Goal: Task Accomplishment & Management: Complete application form

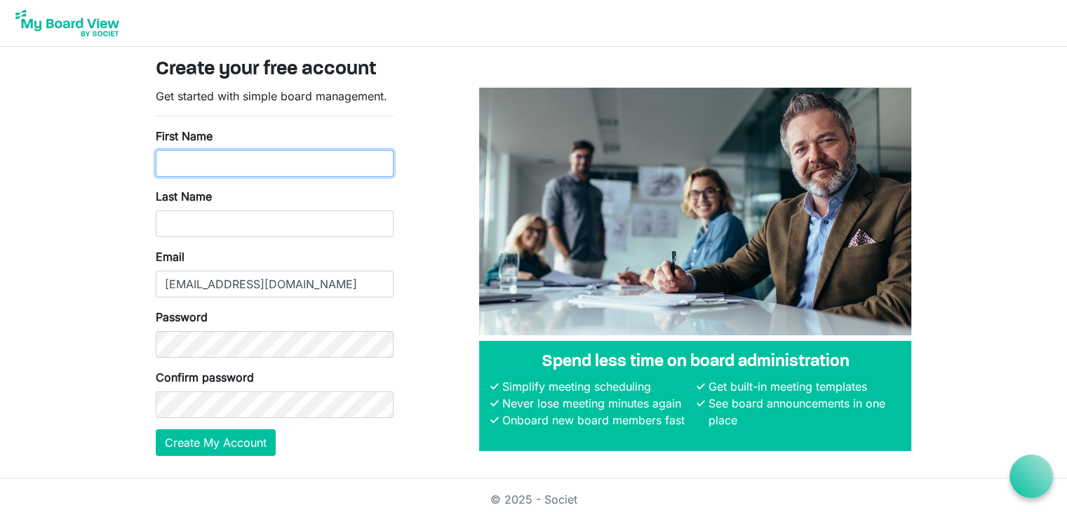
click at [231, 156] on input "First Name" at bounding box center [275, 163] width 238 height 27
type input "Rose"
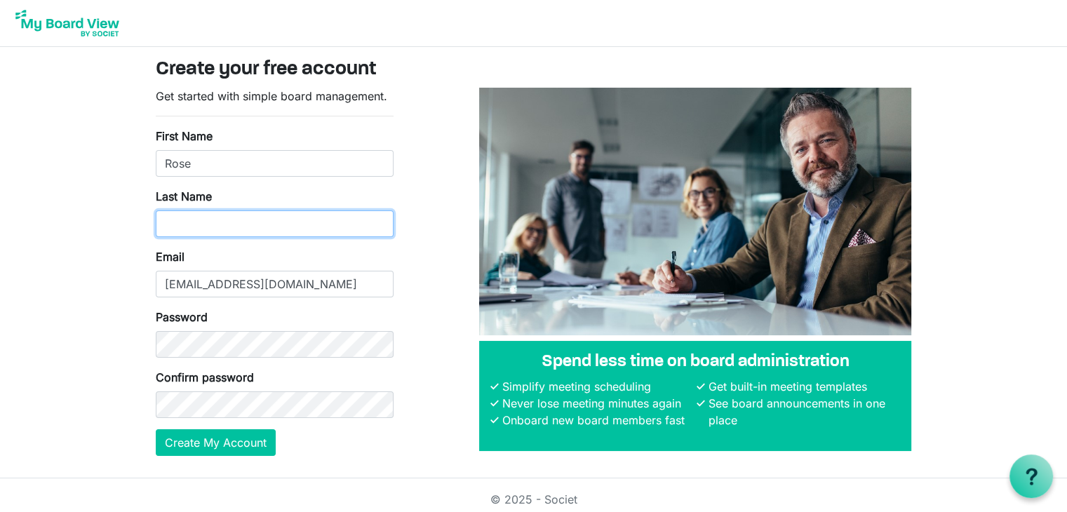
click at [238, 229] on input "Last Name" at bounding box center [275, 223] width 238 height 27
type input "Tran-Lawrence"
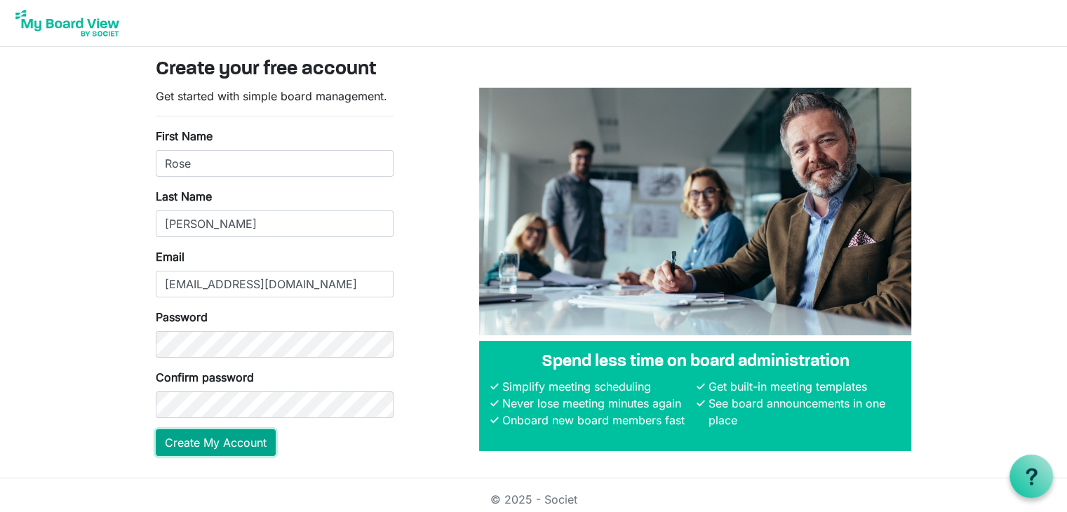
click at [248, 447] on button "Create My Account" at bounding box center [216, 442] width 120 height 27
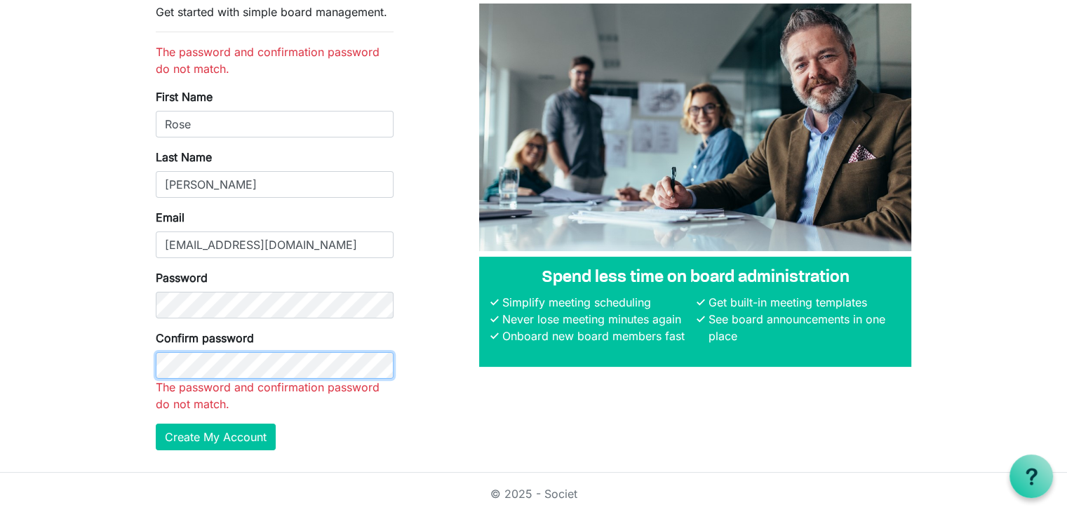
scroll to position [86, 0]
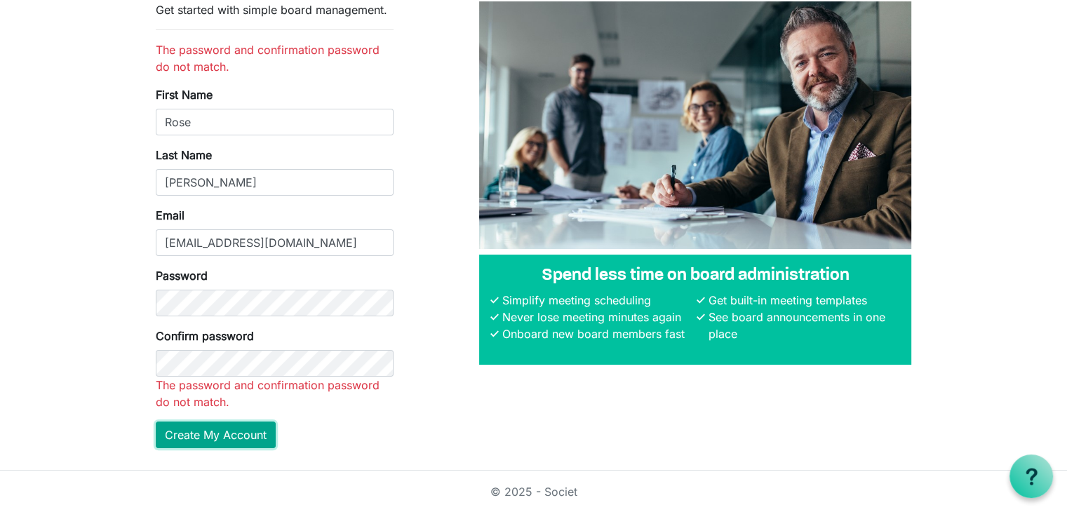
click at [219, 433] on button "Create My Account" at bounding box center [216, 434] width 120 height 27
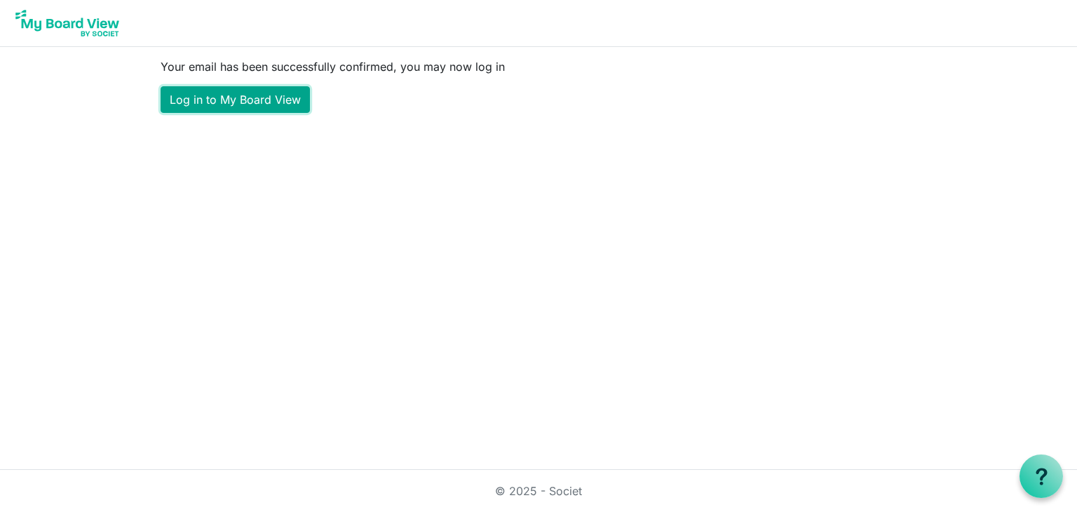
click at [283, 104] on link "Log in to My Board View" at bounding box center [235, 99] width 149 height 27
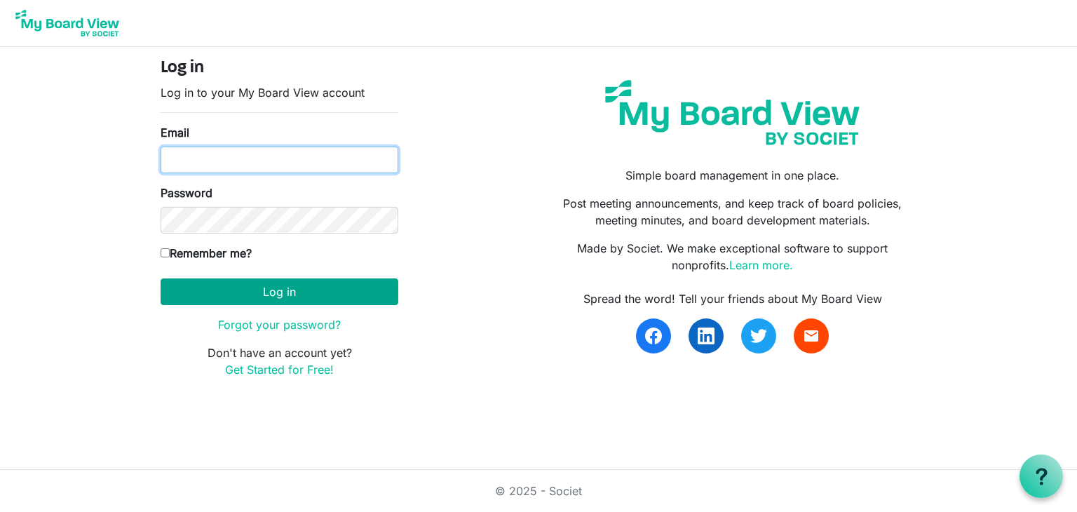
type input "[EMAIL_ADDRESS][DOMAIN_NAME]"
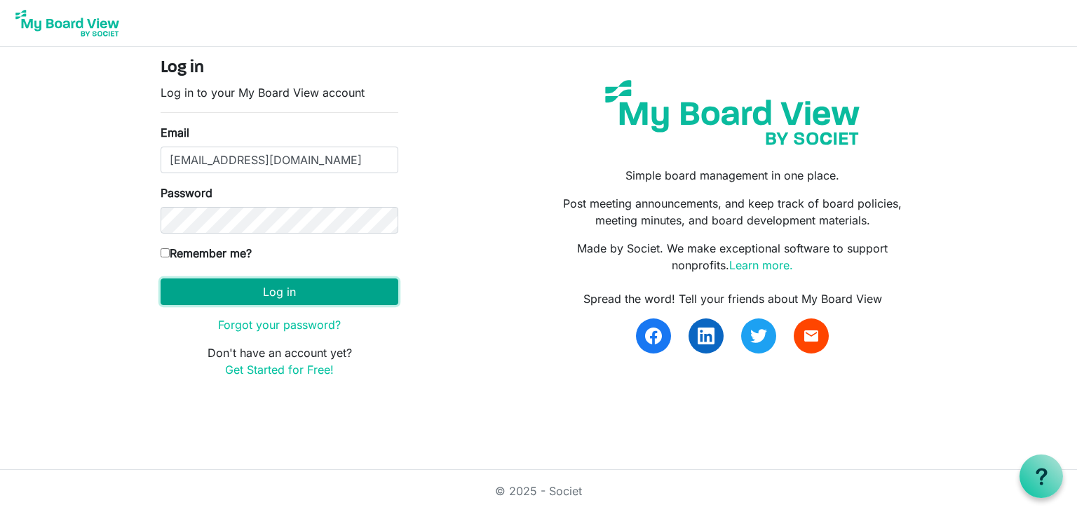
click at [288, 296] on button "Log in" at bounding box center [280, 291] width 238 height 27
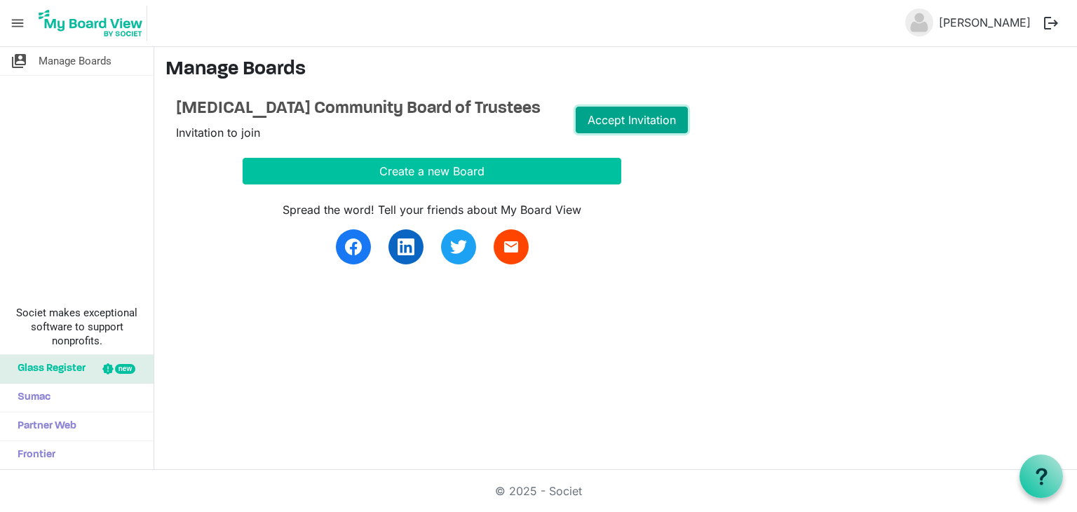
click at [617, 127] on link "Accept Invitation" at bounding box center [632, 120] width 112 height 27
click at [657, 124] on link "Go to Board" at bounding box center [632, 120] width 112 height 27
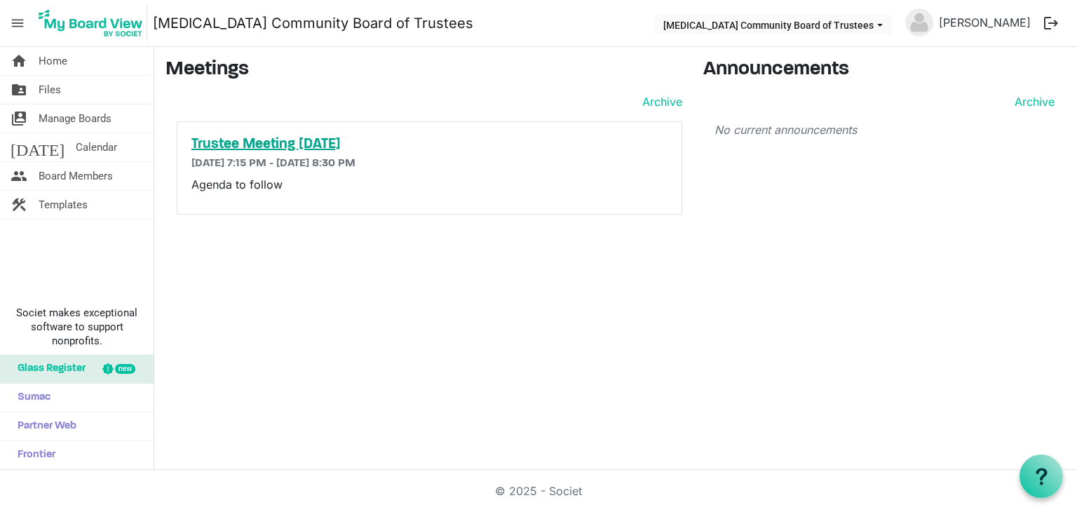
click at [396, 141] on h5 "Trustee Meeting [DATE]" at bounding box center [429, 144] width 476 height 17
